Goal: Find specific fact: Find specific fact

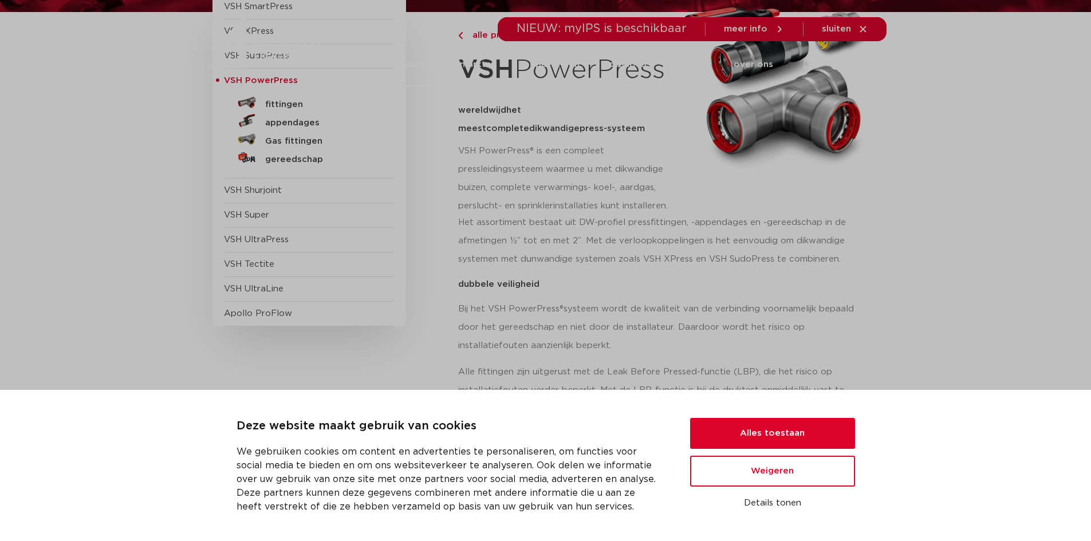
scroll to position [172, 0]
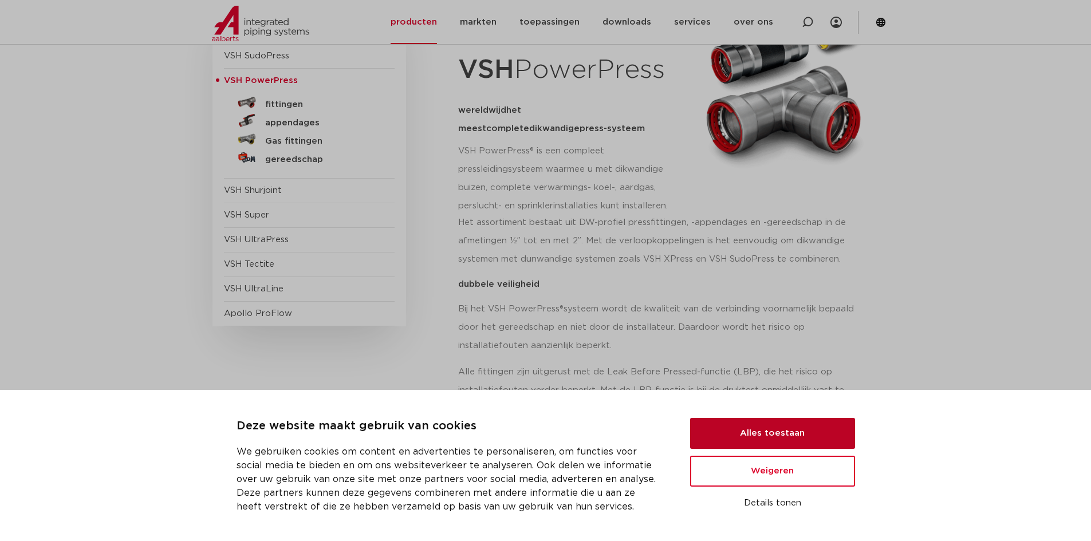
click at [801, 440] on button "Alles toestaan" at bounding box center [772, 433] width 165 height 31
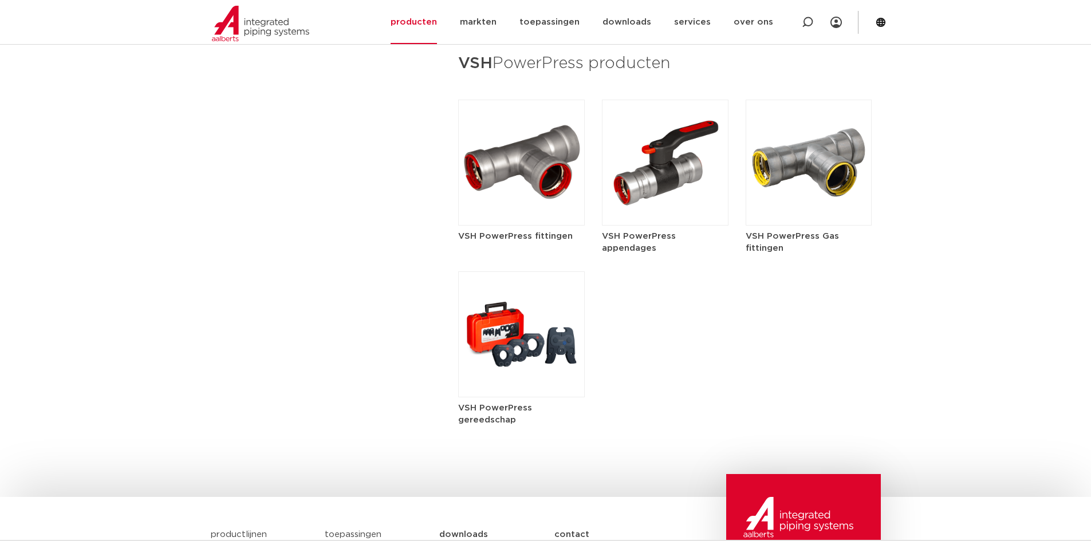
scroll to position [1431, 0]
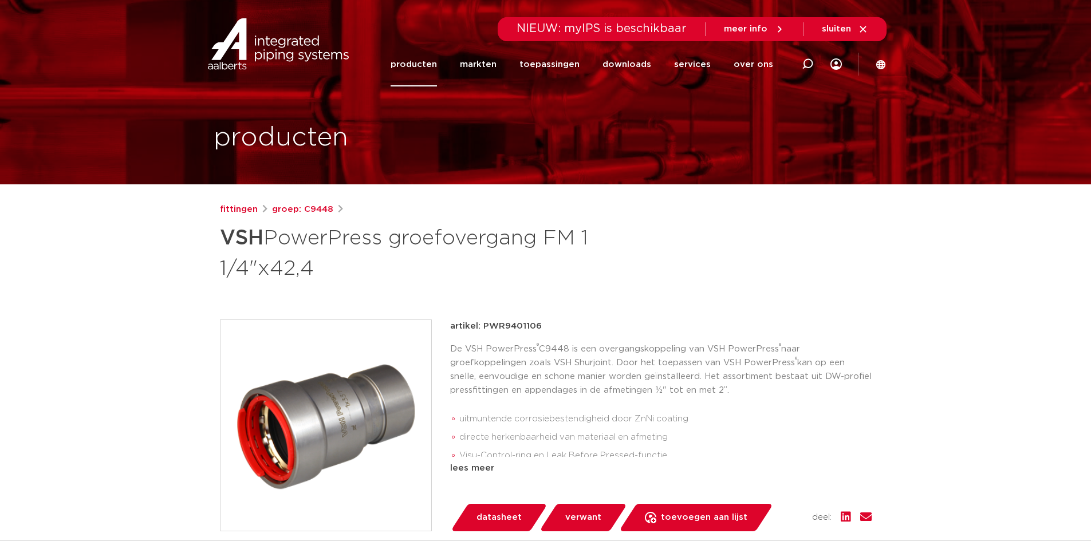
drag, startPoint x: 543, startPoint y: 327, endPoint x: 482, endPoint y: 327, distance: 60.7
click at [482, 327] on div "artikel: PWR9401106" at bounding box center [660, 326] width 421 height 14
copy p "PWR9401106"
